Goal: Information Seeking & Learning: Learn about a topic

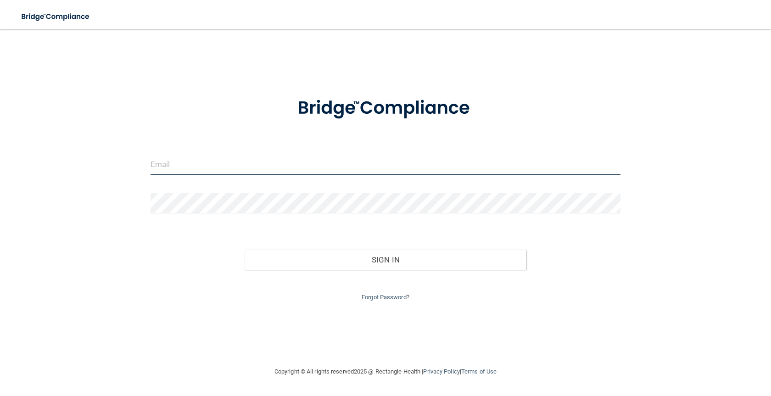
click at [201, 163] on input "email" at bounding box center [386, 164] width 470 height 21
type input "[PERSON_NAME][EMAIL_ADDRESS][DOMAIN_NAME]"
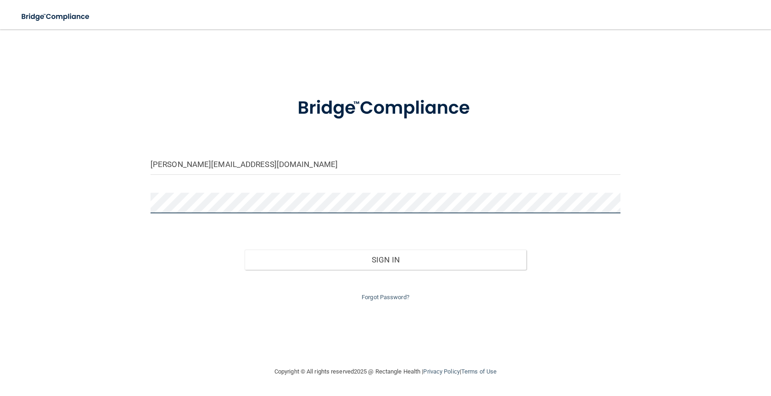
click at [245, 250] on button "Sign In" at bounding box center [386, 260] width 282 height 20
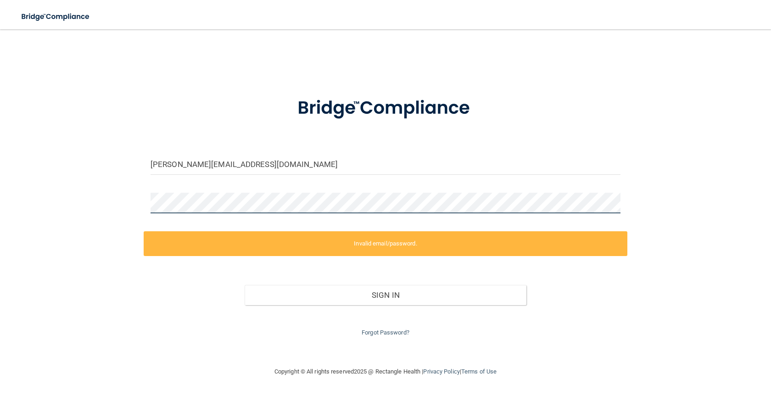
click at [107, 207] on div "[PERSON_NAME][EMAIL_ADDRESS][DOMAIN_NAME] Invalid email/password. You don't hav…" at bounding box center [385, 198] width 734 height 318
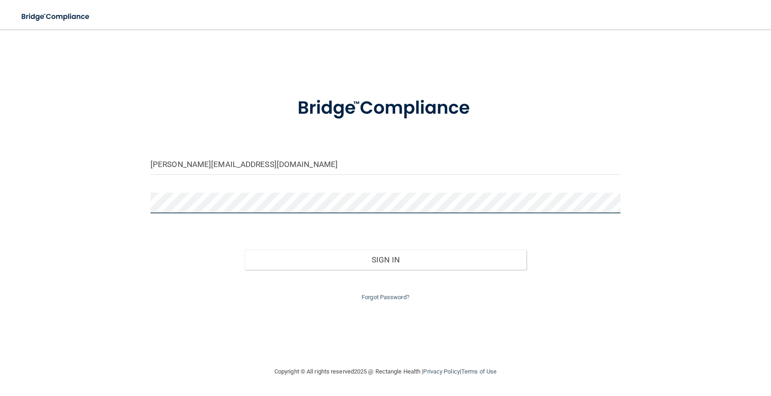
click at [245, 250] on button "Sign In" at bounding box center [386, 260] width 282 height 20
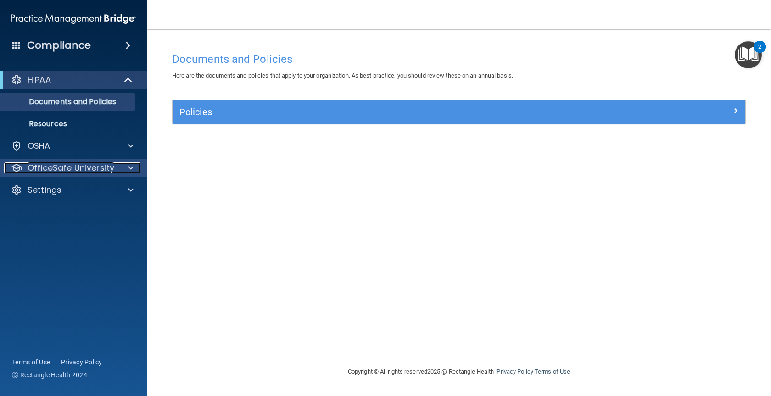
click at [60, 165] on p "OfficeSafe University" at bounding box center [71, 167] width 87 height 11
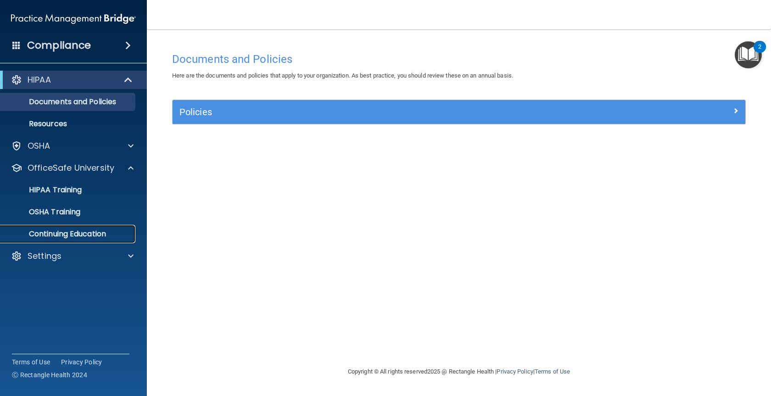
click at [68, 234] on p "Continuing Education" at bounding box center [68, 233] width 125 height 9
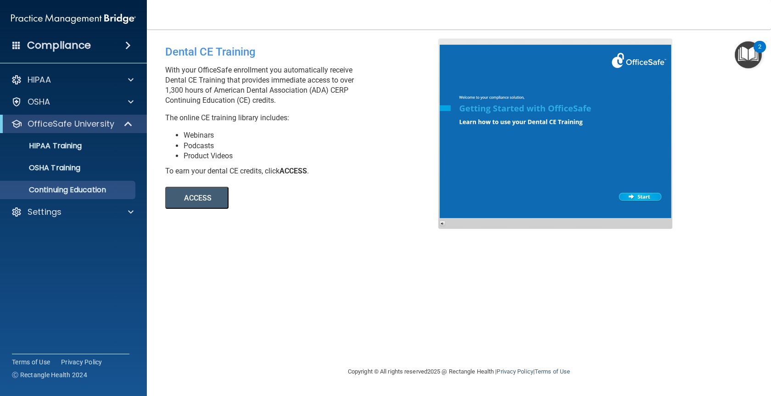
click at [194, 196] on button "ACCESS" at bounding box center [196, 198] width 63 height 22
